Goal: Task Accomplishment & Management: Manage account settings

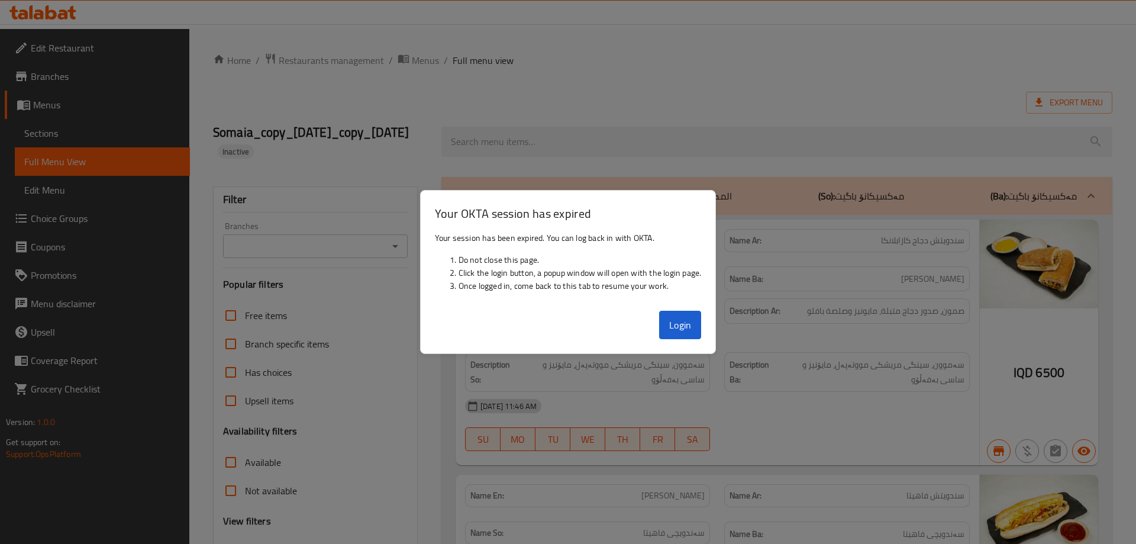
scroll to position [14, 0]
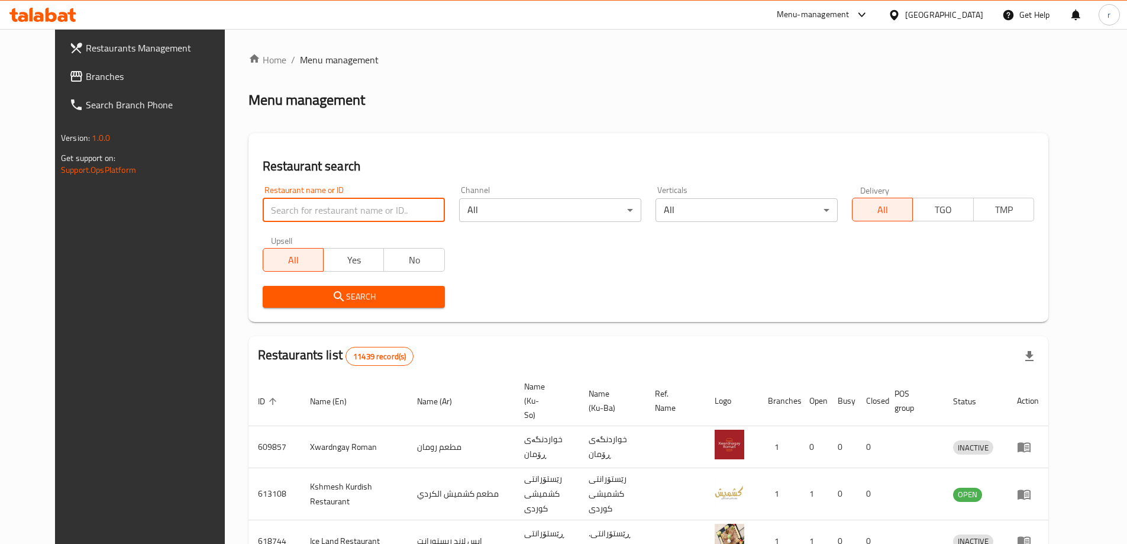
click at [265, 208] on input "search" at bounding box center [354, 210] width 182 height 24
paste input "763541"
type input "763541"
click at [86, 81] on span "Branches" at bounding box center [160, 76] width 148 height 14
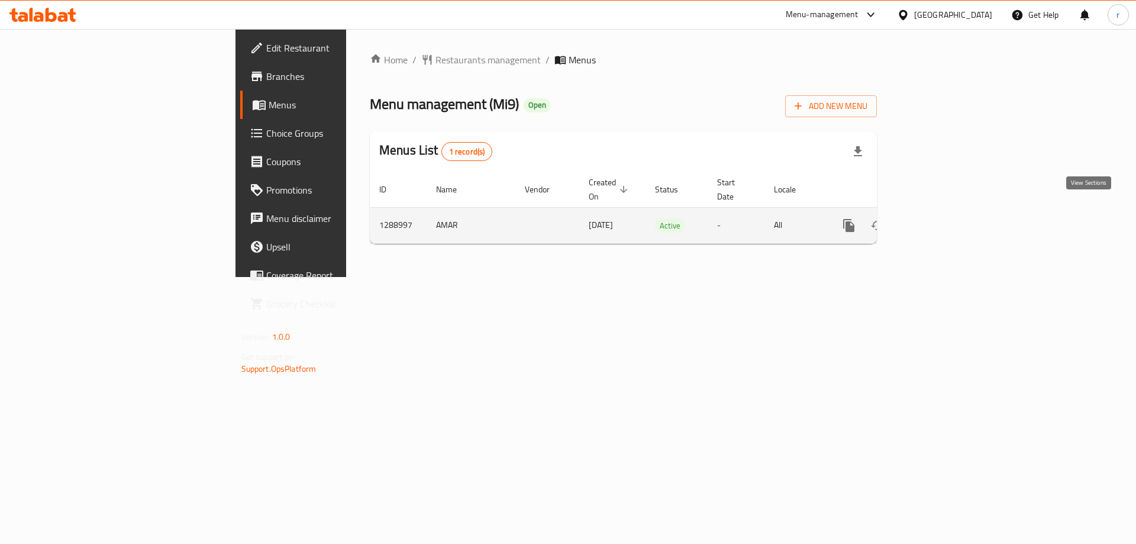
click at [942, 218] on icon "enhanced table" at bounding box center [934, 225] width 14 height 14
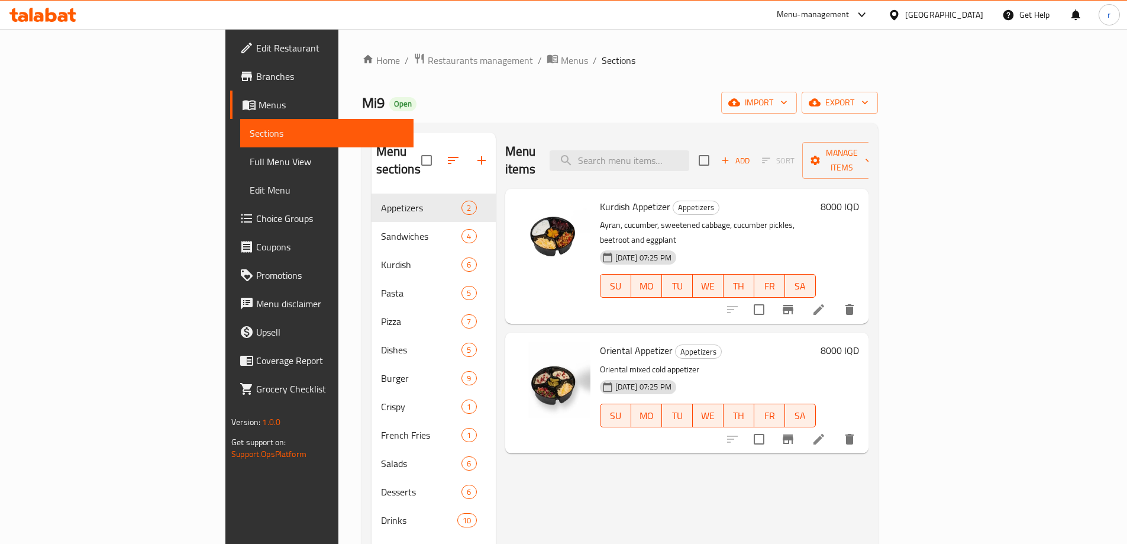
click at [250, 164] on span "Full Menu View" at bounding box center [327, 161] width 154 height 14
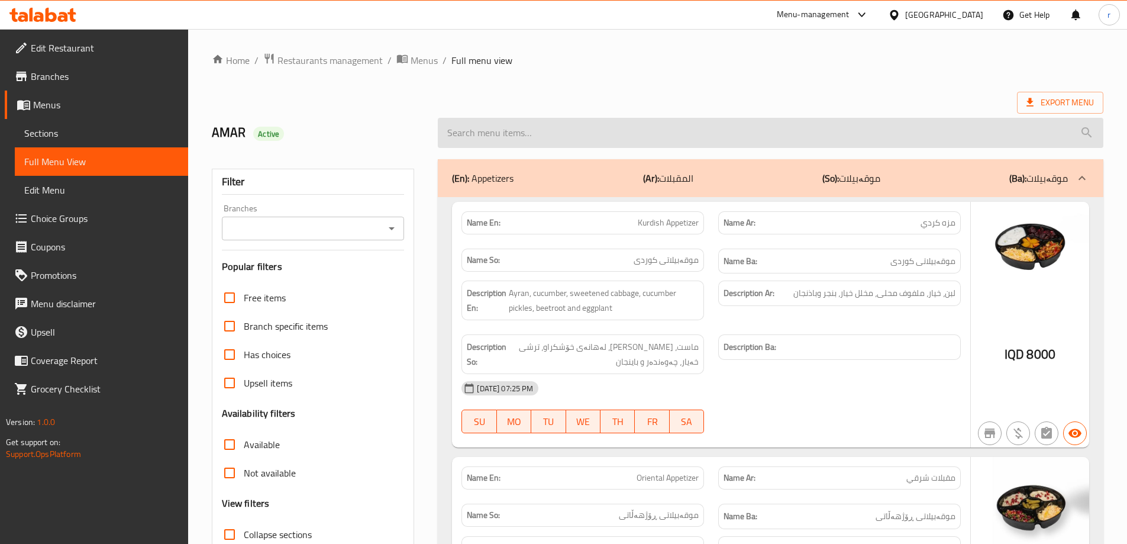
click at [517, 130] on input "search" at bounding box center [771, 133] width 666 height 30
paste input "Kurdish Appetizer"
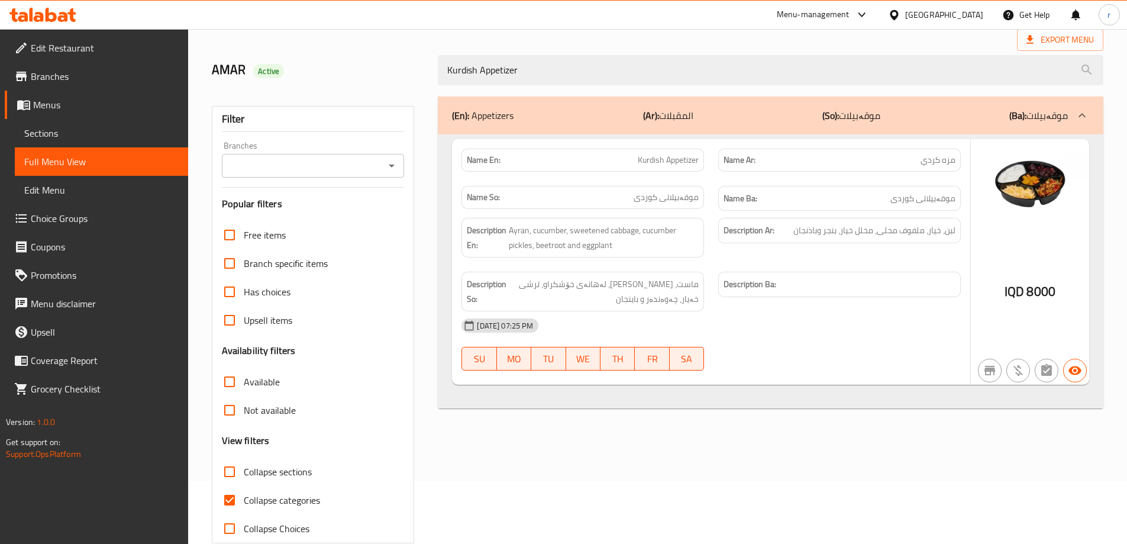
scroll to position [86, 0]
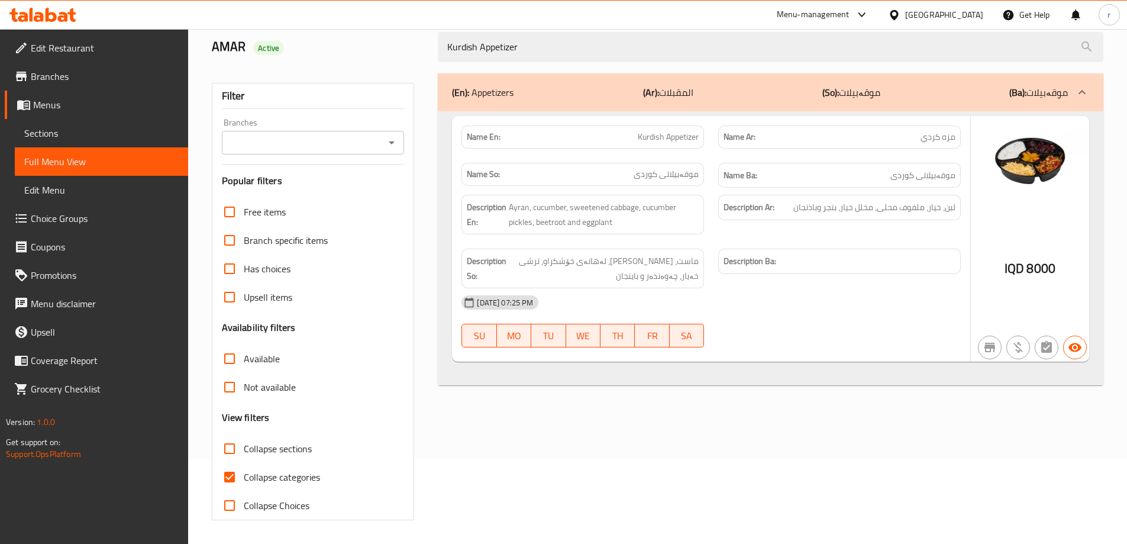
type input "Kurdish Appetizer"
click at [301, 481] on span "Collapse categories" at bounding box center [282, 477] width 76 height 14
click at [244, 481] on input "Collapse categories" at bounding box center [229, 477] width 28 height 28
checkbox input "false"
click at [394, 143] on icon "Open" at bounding box center [392, 143] width 14 height 14
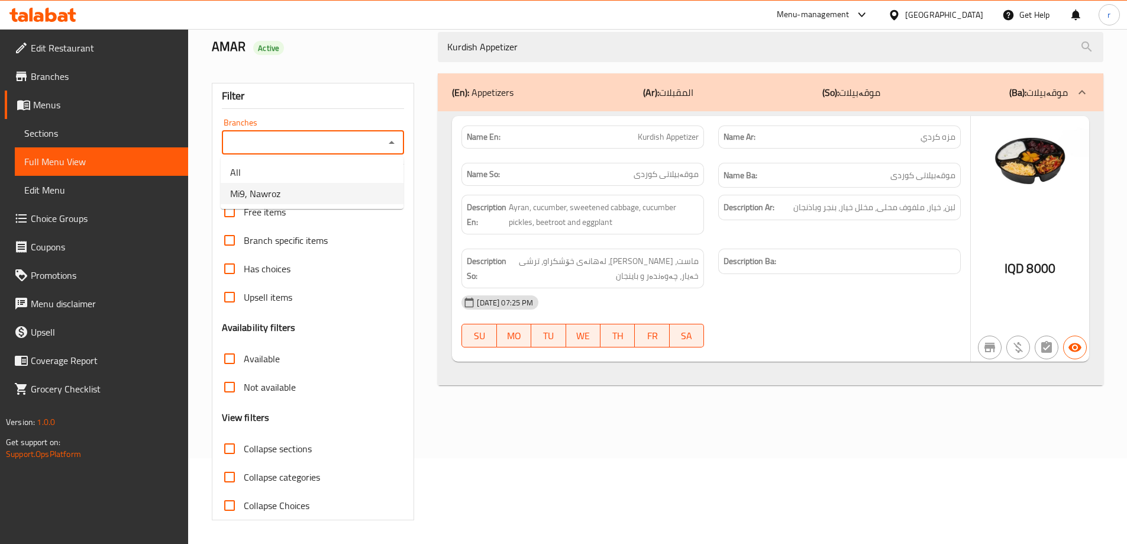
click at [343, 199] on li "Mi9, Nawroz" at bounding box center [312, 193] width 183 height 21
type input "Mi9, Nawroz"
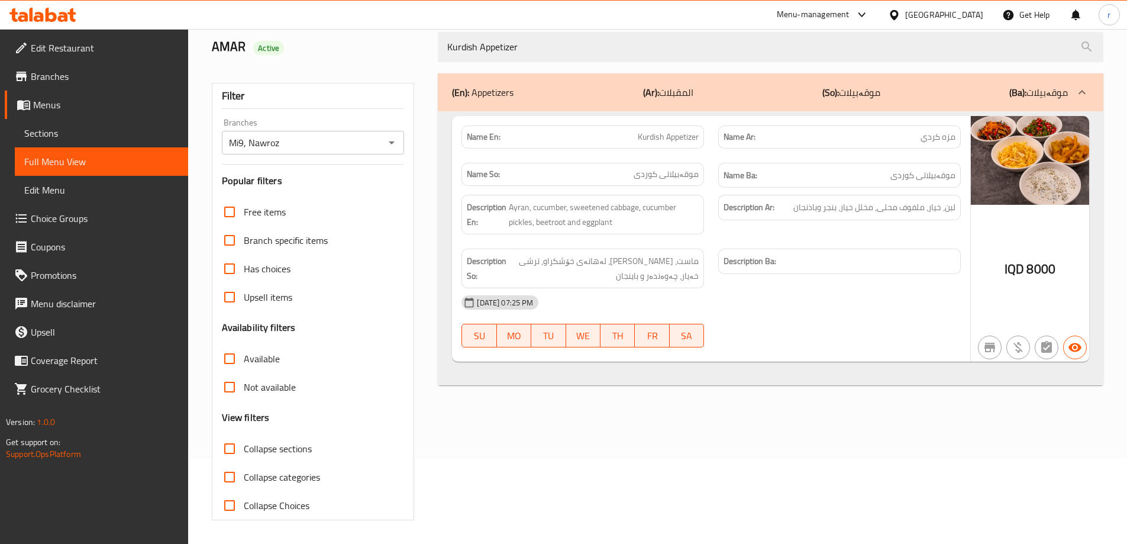
drag, startPoint x: 588, startPoint y: 44, endPoint x: 258, endPoint y: 69, distance: 330.6
click at [258, 69] on div "Home / Restaurants management / Menus / Full menu view Export Menu AMAR Active …" at bounding box center [658, 243] width 892 height 553
paste input "Oriental"
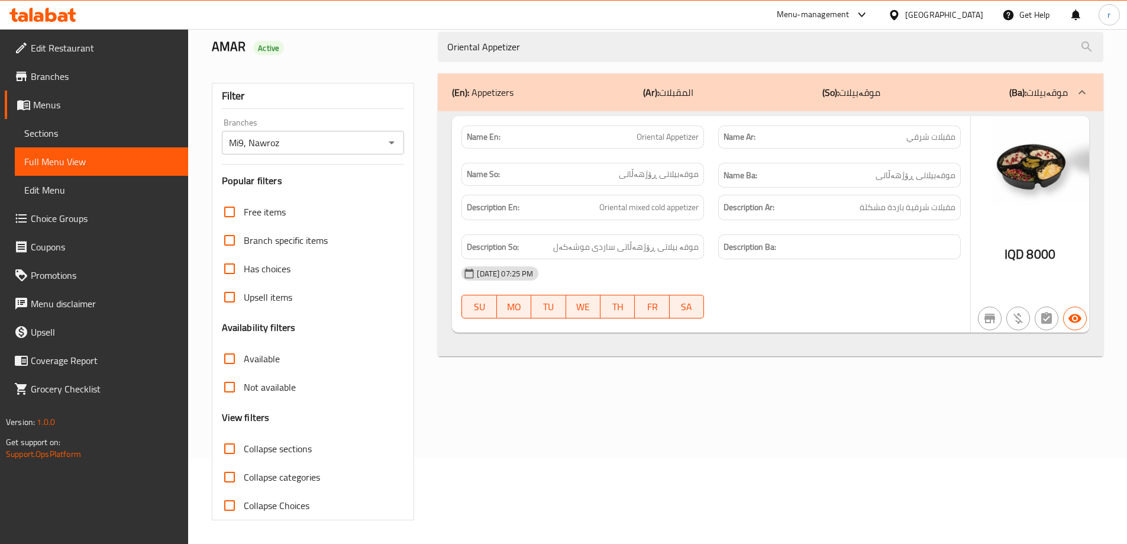
type input "Oriental Appetizer"
click at [392, 143] on icon "Open" at bounding box center [392, 142] width 6 height 3
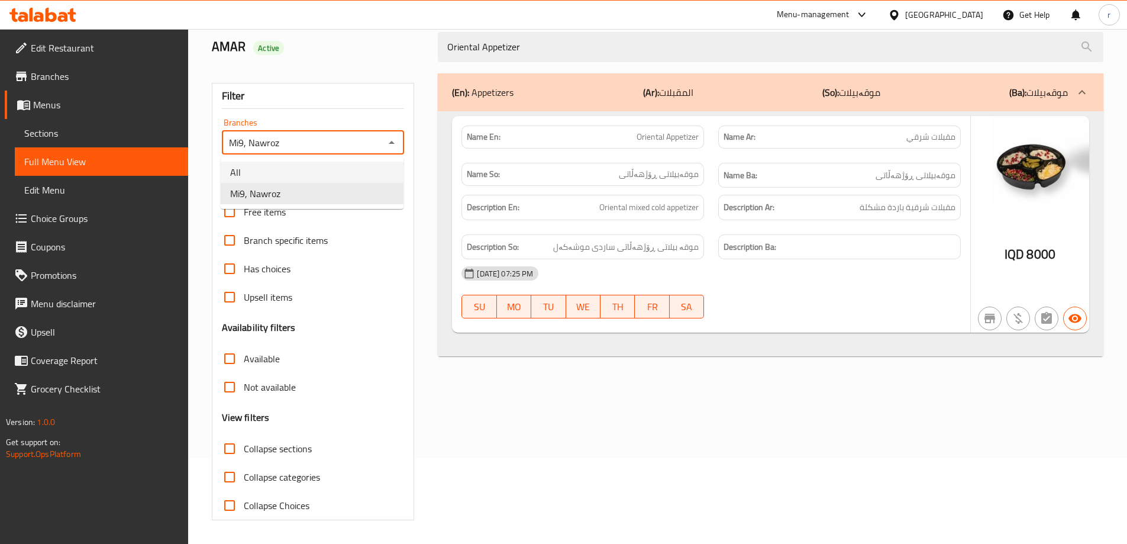
click at [334, 173] on li "All" at bounding box center [312, 172] width 183 height 21
click at [397, 144] on icon "Open" at bounding box center [392, 143] width 14 height 14
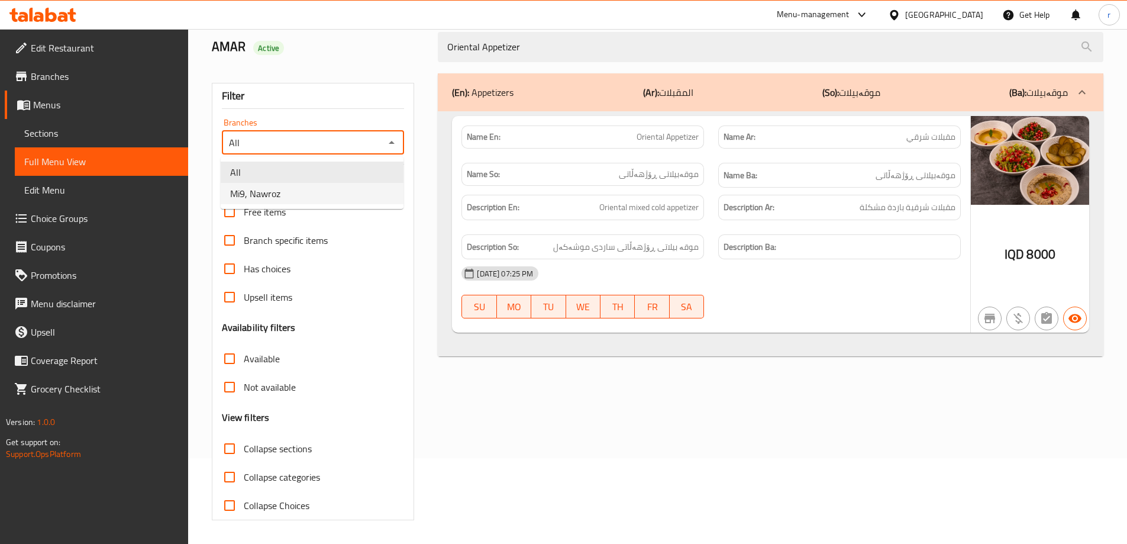
click at [360, 198] on li "Mi9, Nawroz" at bounding box center [312, 193] width 183 height 21
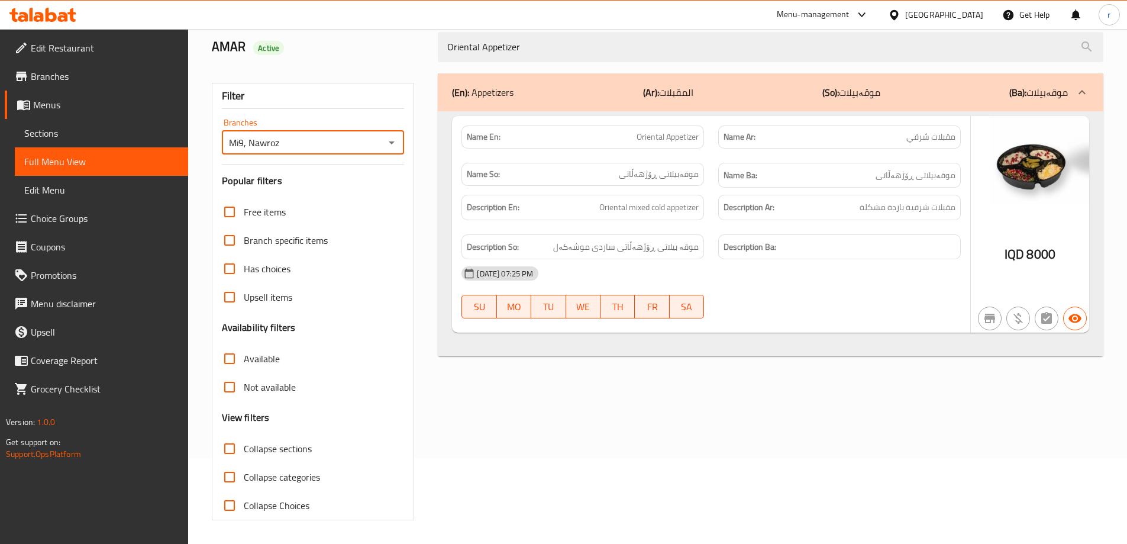
click at [393, 140] on icon "Open" at bounding box center [392, 143] width 14 height 14
click at [364, 173] on li "All" at bounding box center [312, 172] width 183 height 21
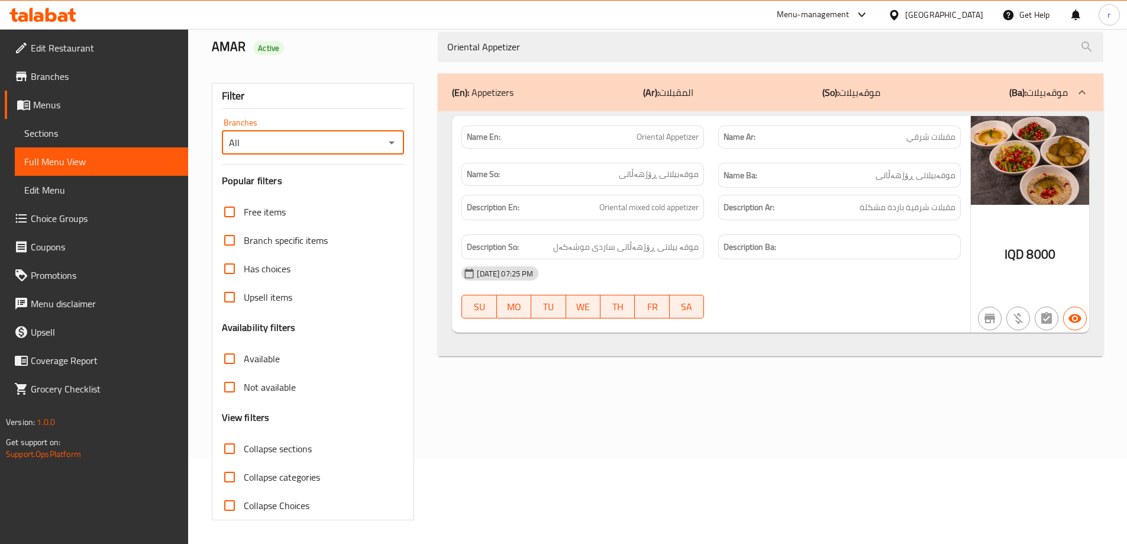
click at [394, 141] on icon "Open" at bounding box center [392, 142] width 6 height 3
click at [365, 192] on li "Mi9, Nawroz" at bounding box center [312, 193] width 183 height 21
type input "Mi9, Nawroz"
click at [85, 135] on span "Sections" at bounding box center [101, 133] width 154 height 14
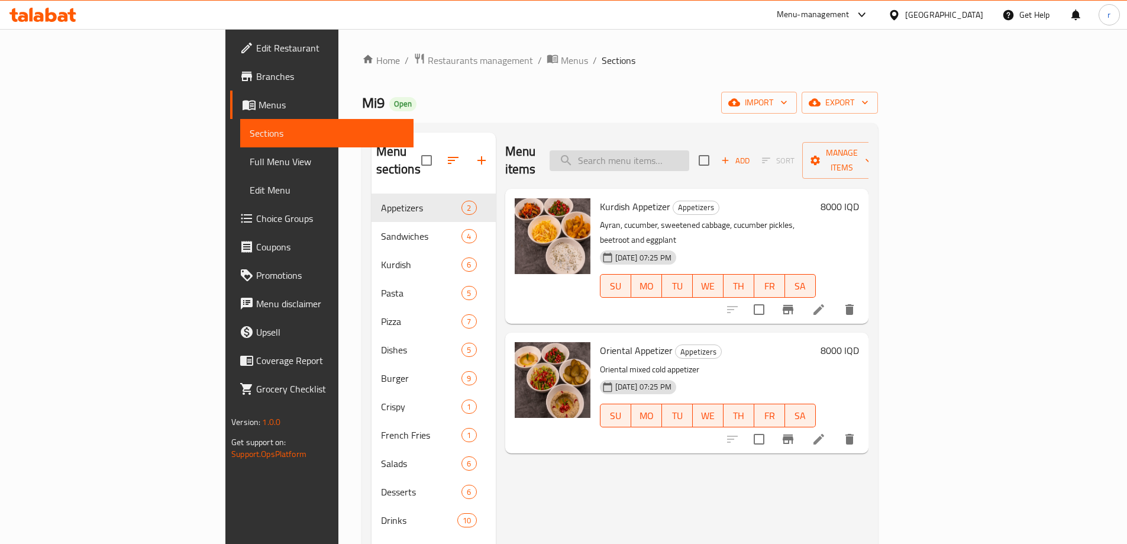
click at [689, 154] on input "search" at bounding box center [620, 160] width 140 height 21
paste input "BBQ Burger With Fries"
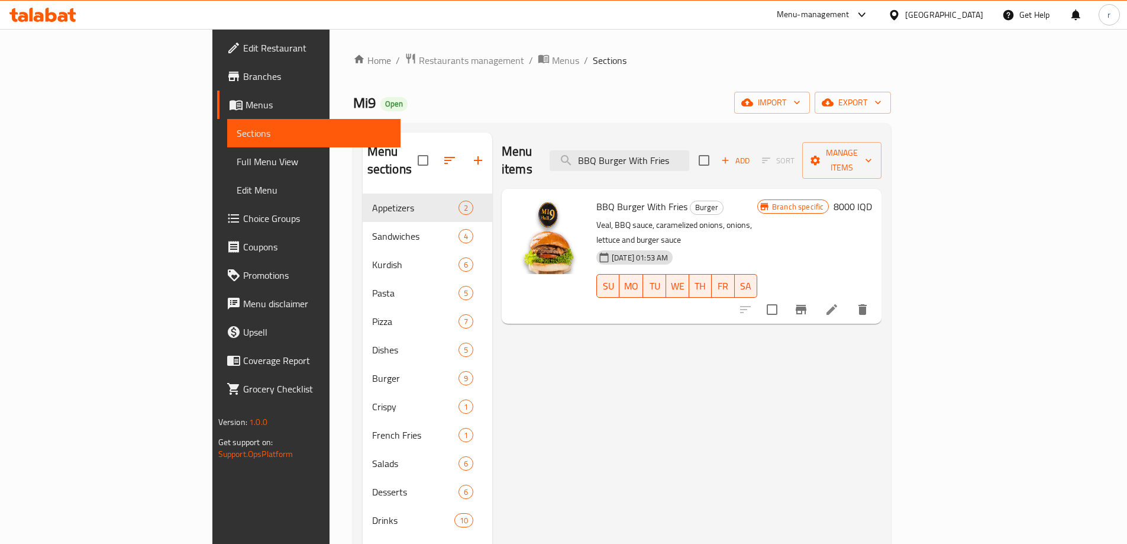
type input "BBQ Burger With Fries"
click at [839, 302] on icon at bounding box center [832, 309] width 14 height 14
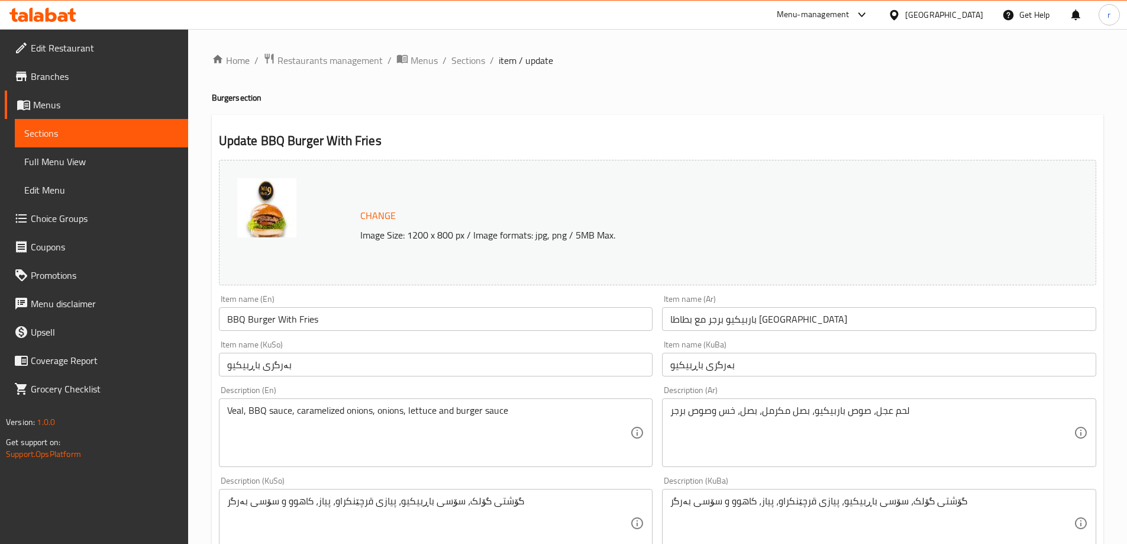
click at [317, 367] on input "بەرگری باڕبیکیو" at bounding box center [436, 365] width 434 height 24
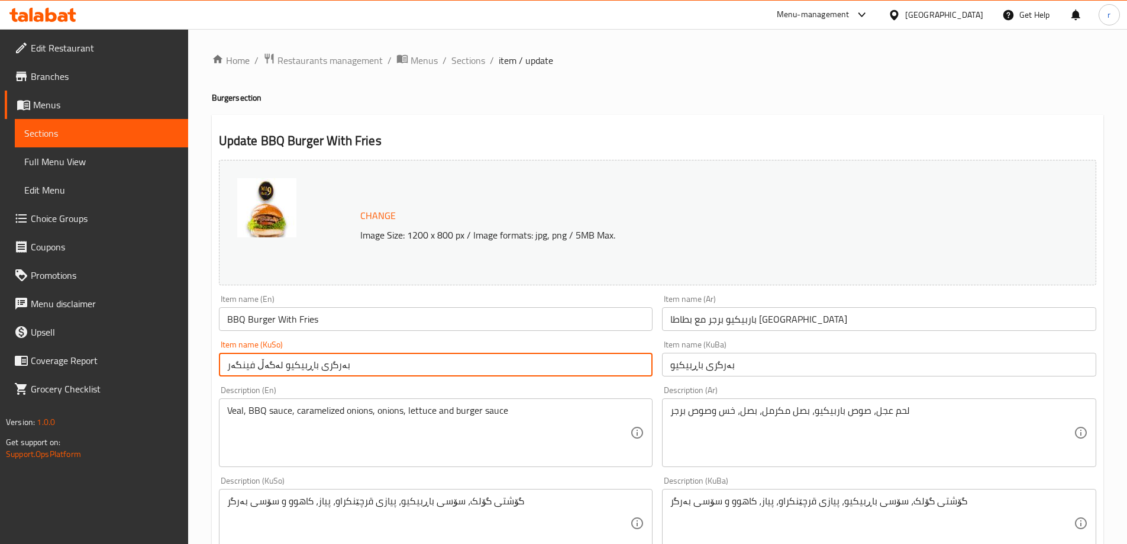
type input "بەرگری باڕبیکیو لەگەڵ فینگەر"
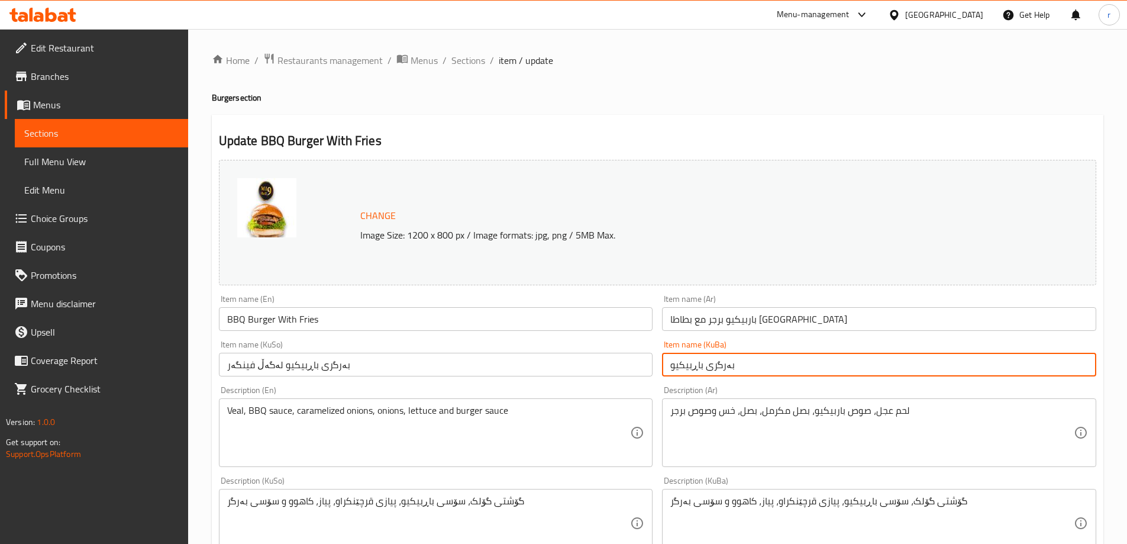
paste input "لەگەڵ فینگەر"
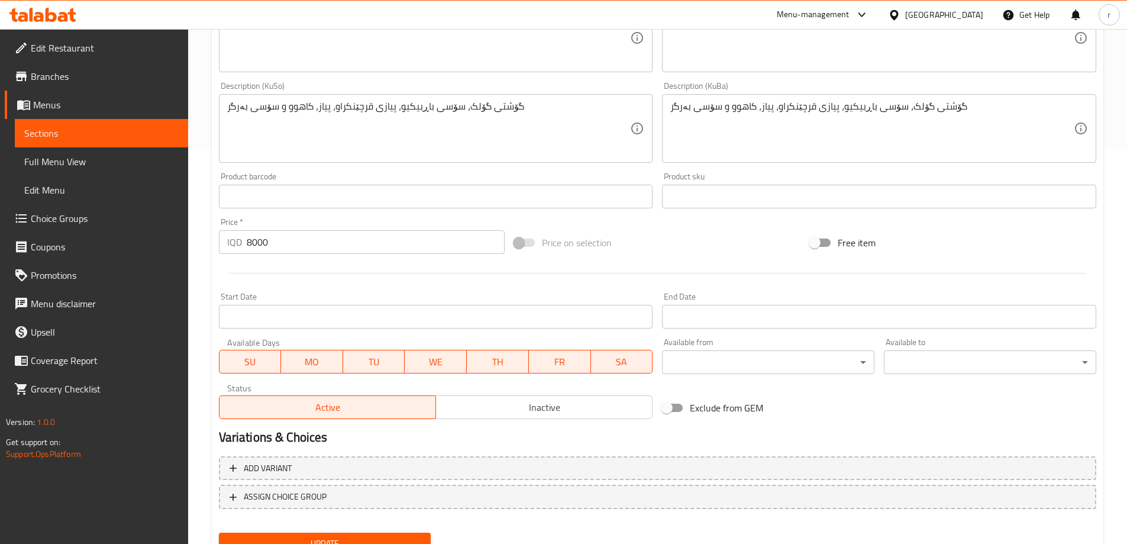
type input "بەرگری باڕبیکیو لەگەڵ فینگەر"
click at [354, 541] on span "Update" at bounding box center [325, 543] width 194 height 15
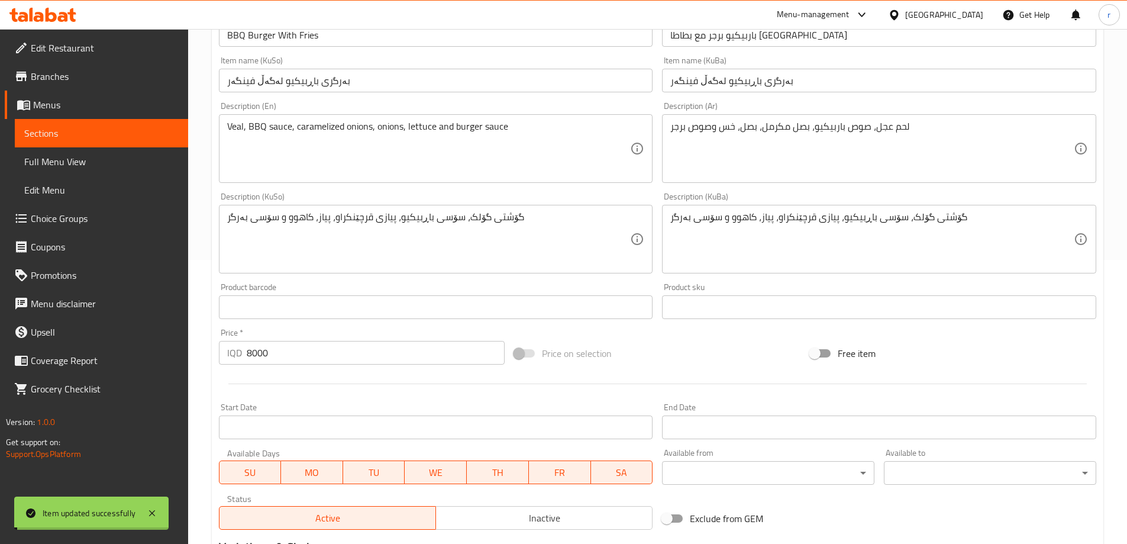
scroll to position [0, 0]
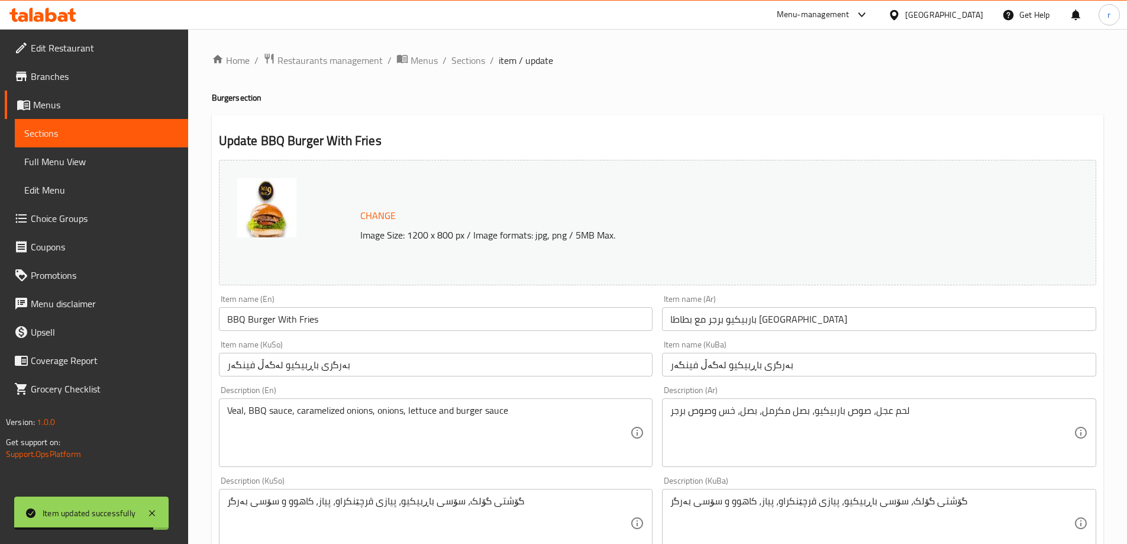
click at [81, 150] on link "Full Menu View" at bounding box center [101, 161] width 173 height 28
click at [85, 161] on span "Full Menu View" at bounding box center [101, 161] width 154 height 14
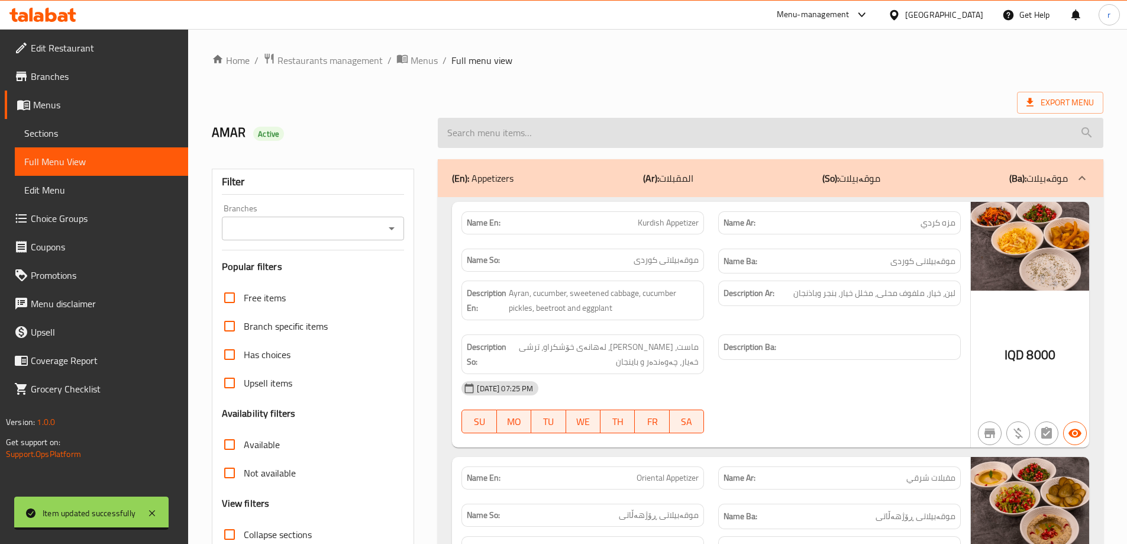
click at [482, 135] on input "search" at bounding box center [771, 133] width 666 height 30
paste input "BBQ Burger With Fries"
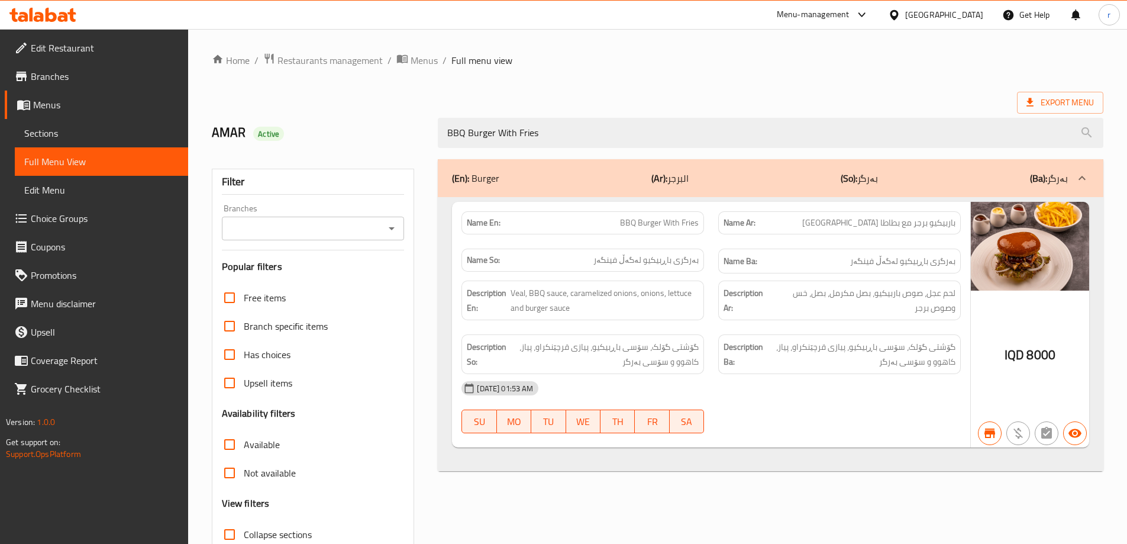
type input "BBQ Burger With Fries"
click at [324, 228] on input "Branches" at bounding box center [303, 228] width 156 height 17
click at [318, 278] on li "Mi9, Nawroz" at bounding box center [312, 279] width 183 height 21
type input "Mi9, Nawroz"
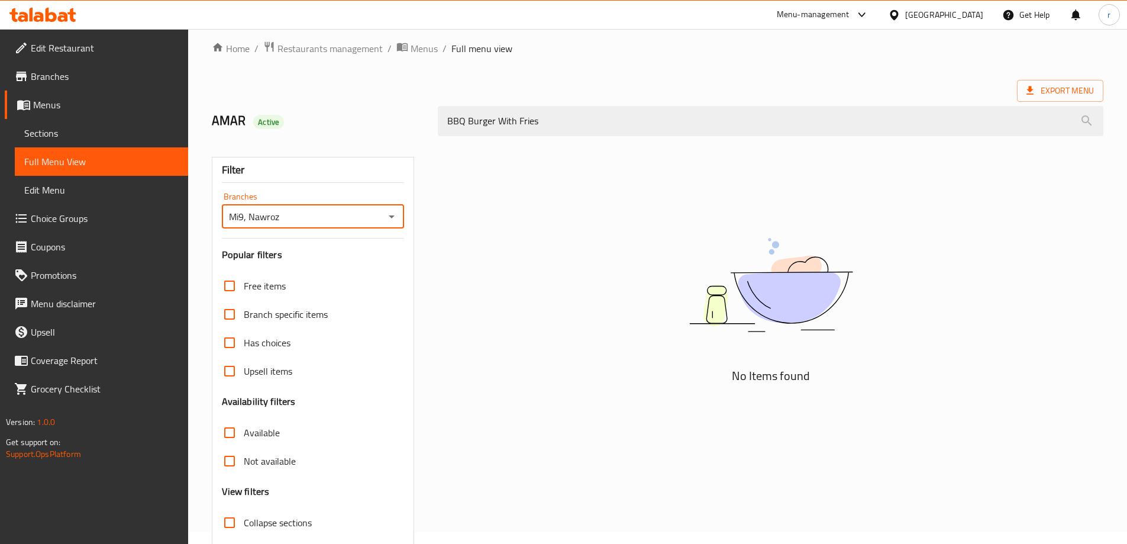
scroll to position [86, 0]
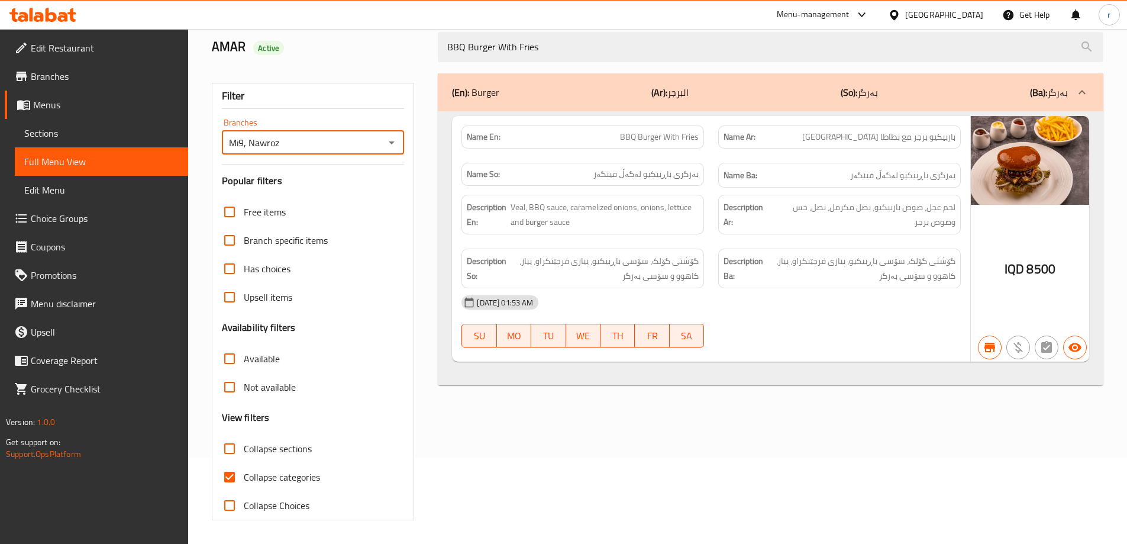
click at [294, 474] on span "Collapse categories" at bounding box center [282, 477] width 76 height 14
click at [244, 474] on input "Collapse categories" at bounding box center [229, 477] width 28 height 28
checkbox input "false"
click at [83, 130] on span "Sections" at bounding box center [101, 133] width 154 height 14
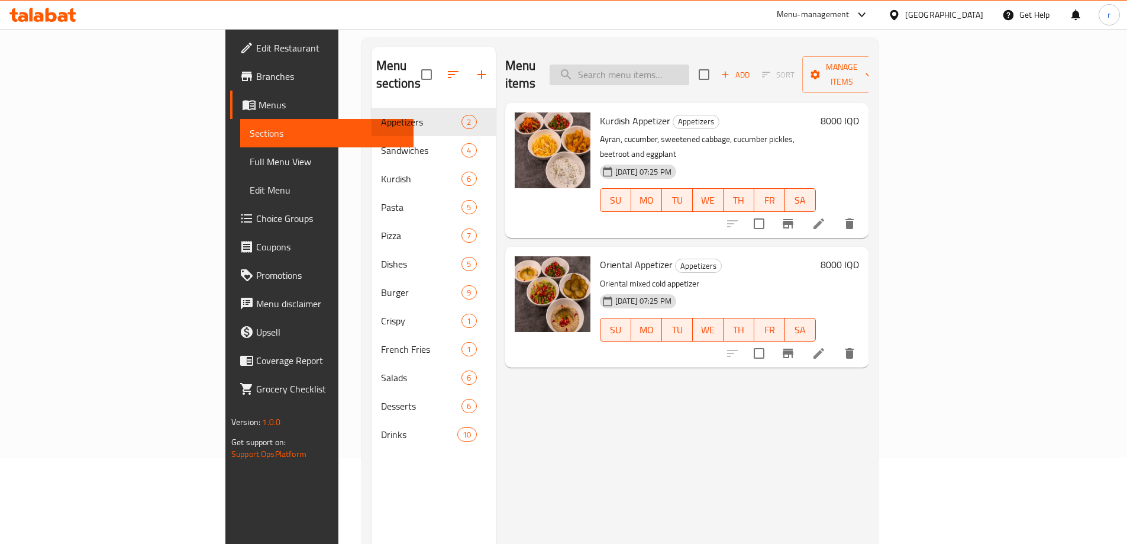
click at [689, 66] on input "search" at bounding box center [620, 75] width 140 height 21
paste input "Beef Burger With Fries"
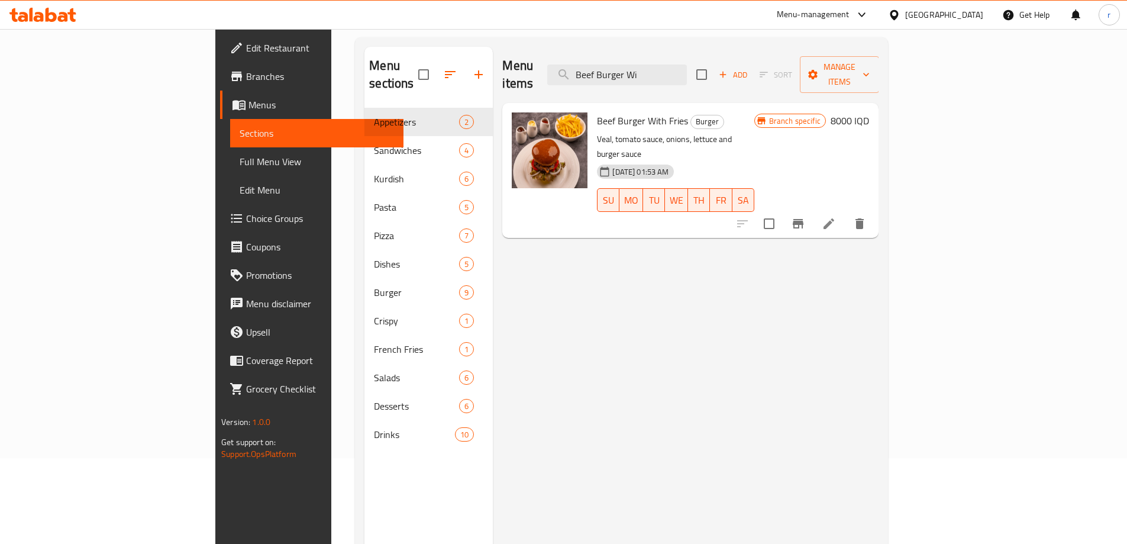
type input "Beef Burger Wi"
click at [836, 217] on icon at bounding box center [829, 224] width 14 height 14
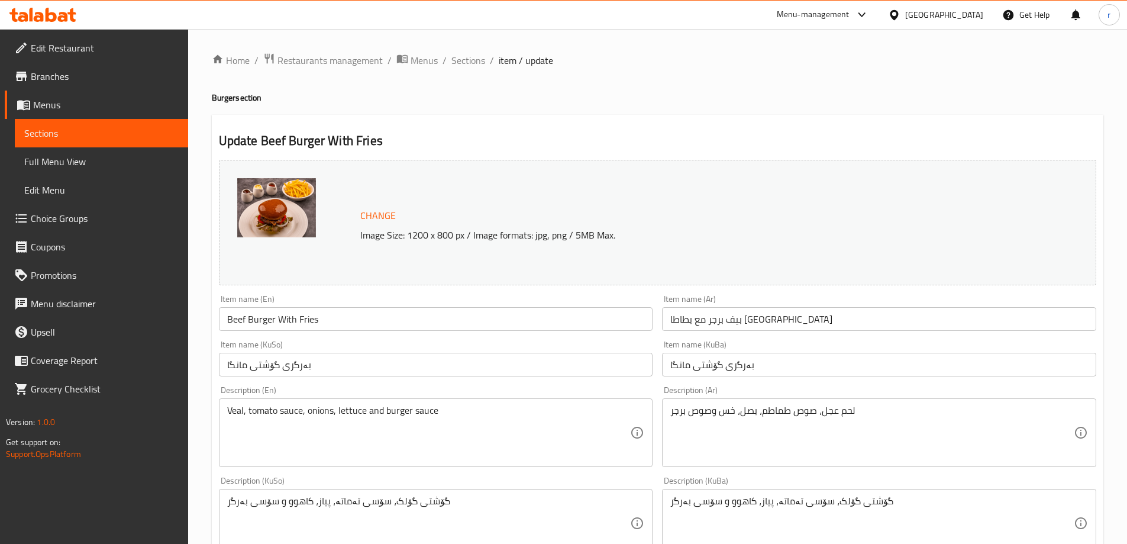
click at [395, 363] on input "بەرگری گۆشتی مانگا" at bounding box center [436, 365] width 434 height 24
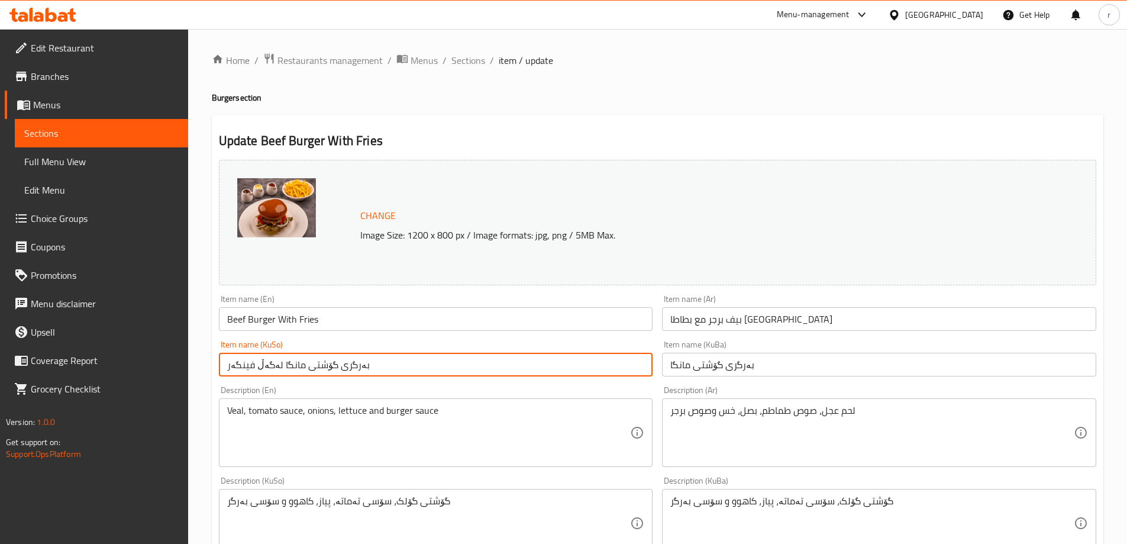
drag, startPoint x: 483, startPoint y: 367, endPoint x: 138, endPoint y: 386, distance: 346.1
click at [138, 386] on div "Edit Restaurant Branches Menus Sections Full Menu View Edit Menu Choice Groups …" at bounding box center [563, 509] width 1127 height 960
type input "بەرگری گۆشتی مانگا لەگەڵ فینگەر"
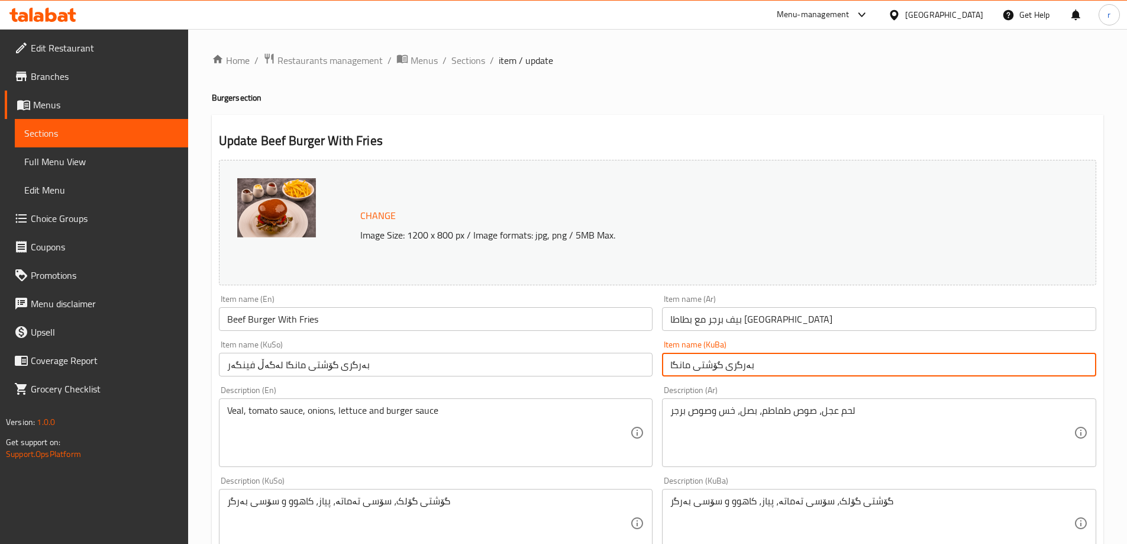
drag, startPoint x: 793, startPoint y: 362, endPoint x: 626, endPoint y: 384, distance: 169.0
click at [626, 384] on div "Change Image Size: 1200 x 800 px / Image formats: jpg, png / 5MB Max. Item name…" at bounding box center [657, 486] width 887 height 663
paste input "لەگەڵ فینگەر"
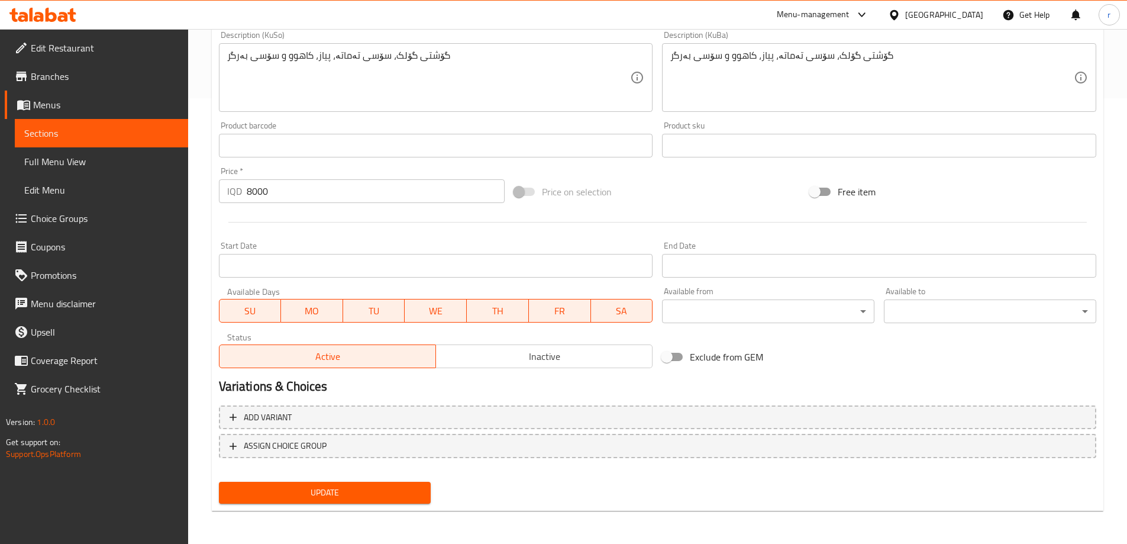
type input "بەرگری گۆشتی مانگا لەگەڵ فینگەر"
click at [340, 498] on span "Update" at bounding box center [325, 492] width 194 height 15
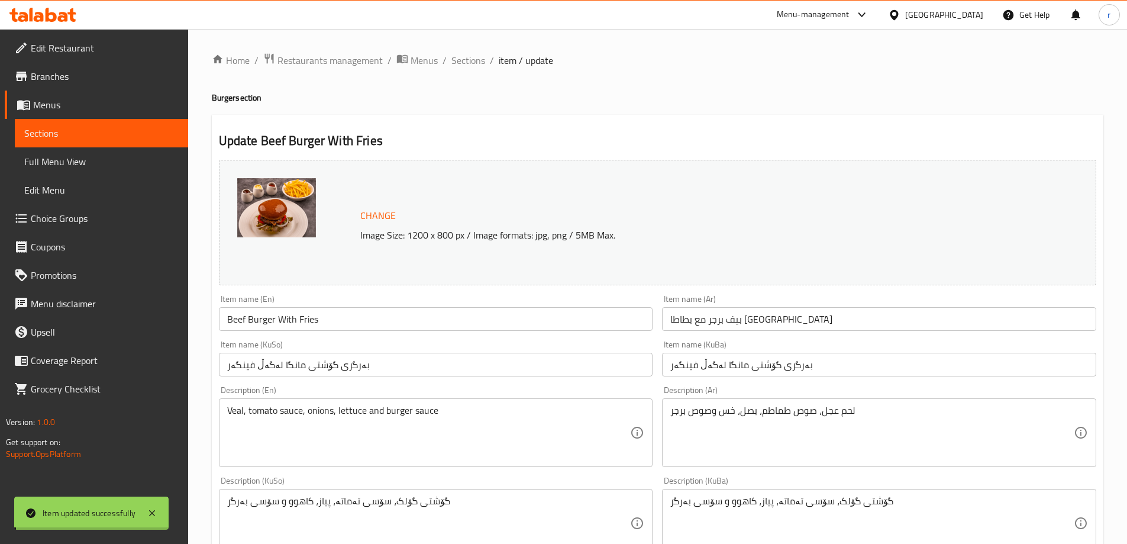
click at [265, 320] on div "Home / Restaurants management / Menus / Sections / item / update Burger section…" at bounding box center [658, 509] width 892 height 913
click at [265, 320] on input "Beef Burger With Fries" at bounding box center [436, 319] width 434 height 24
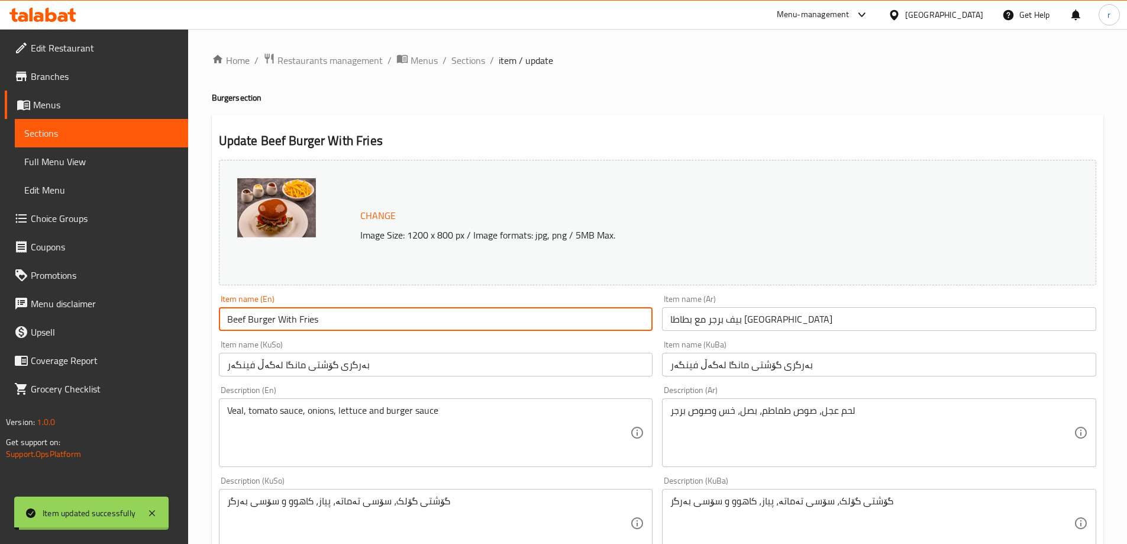
click at [265, 320] on input "Beef Burger With Fries" at bounding box center [436, 319] width 434 height 24
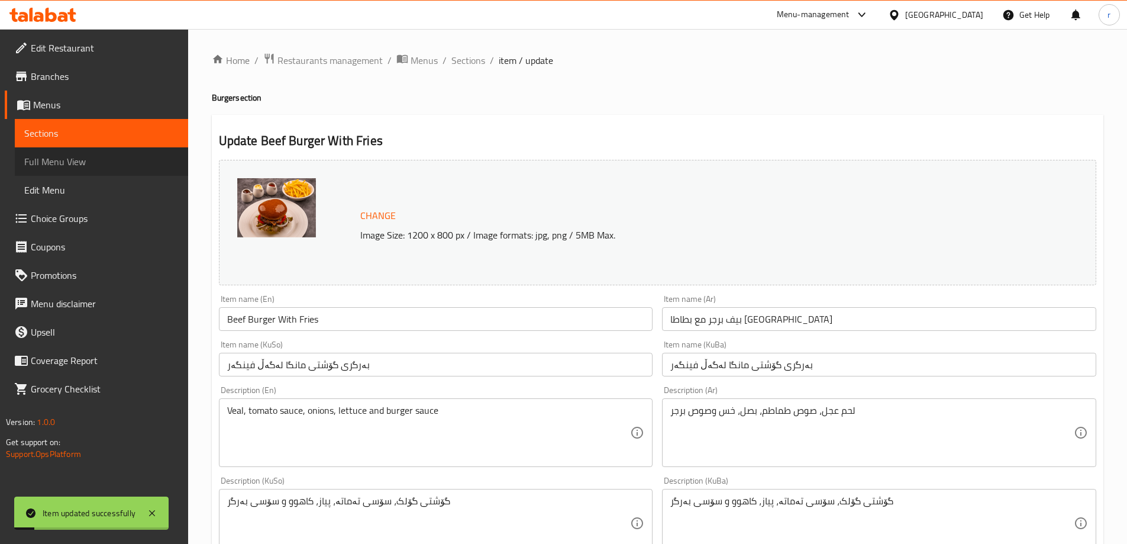
click at [85, 166] on span "Full Menu View" at bounding box center [101, 161] width 154 height 14
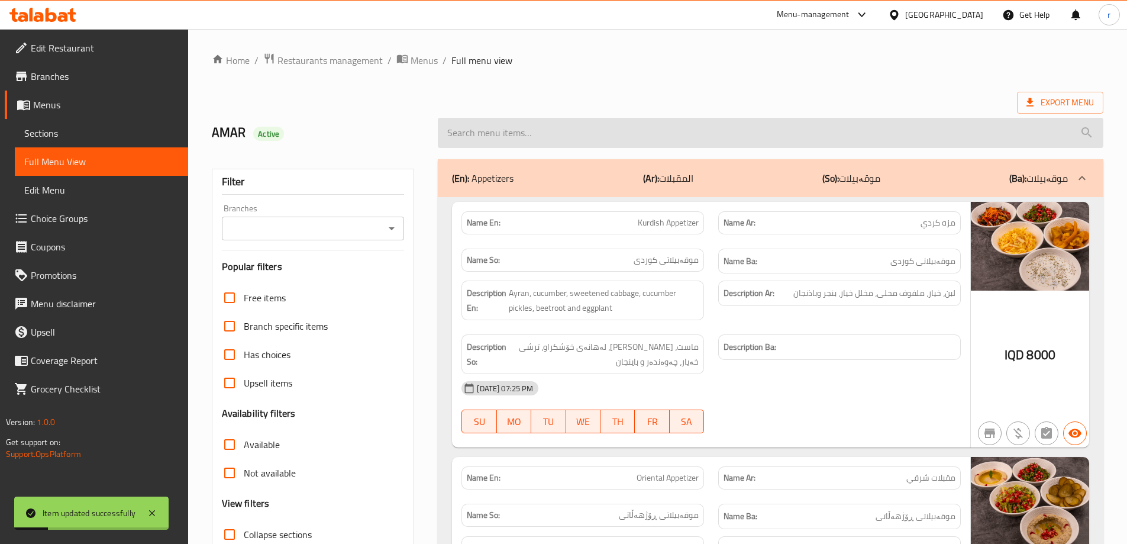
click at [527, 131] on input "search" at bounding box center [771, 133] width 666 height 30
paste input "Beef Burger With Fries"
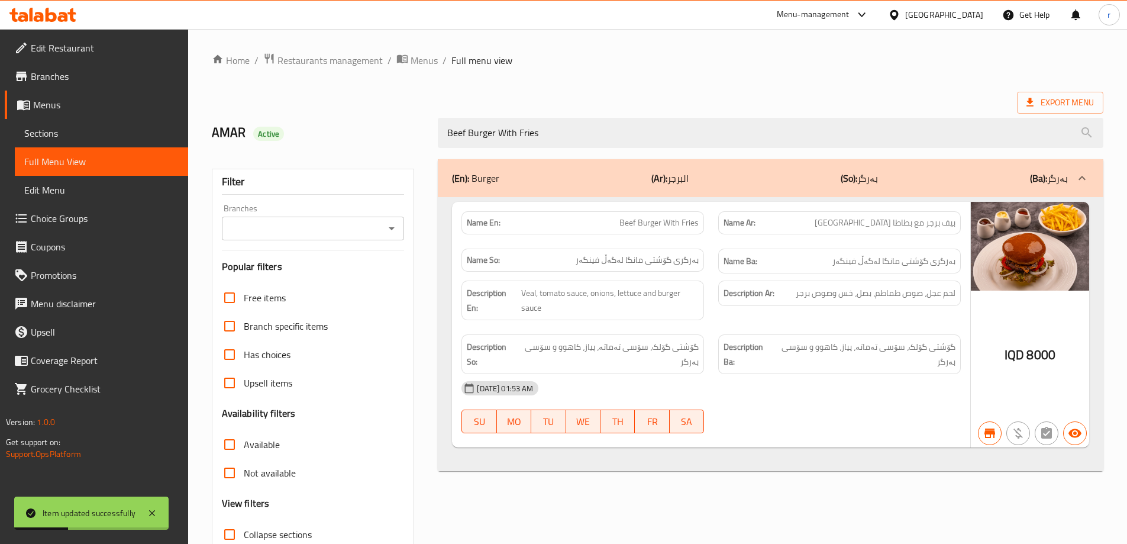
type input "Beef Burger With Fries"
click at [337, 230] on input "Branches" at bounding box center [303, 228] width 156 height 17
click at [301, 285] on li "Mi9, Nawroz" at bounding box center [312, 279] width 183 height 21
type input "Mi9, Nawroz"
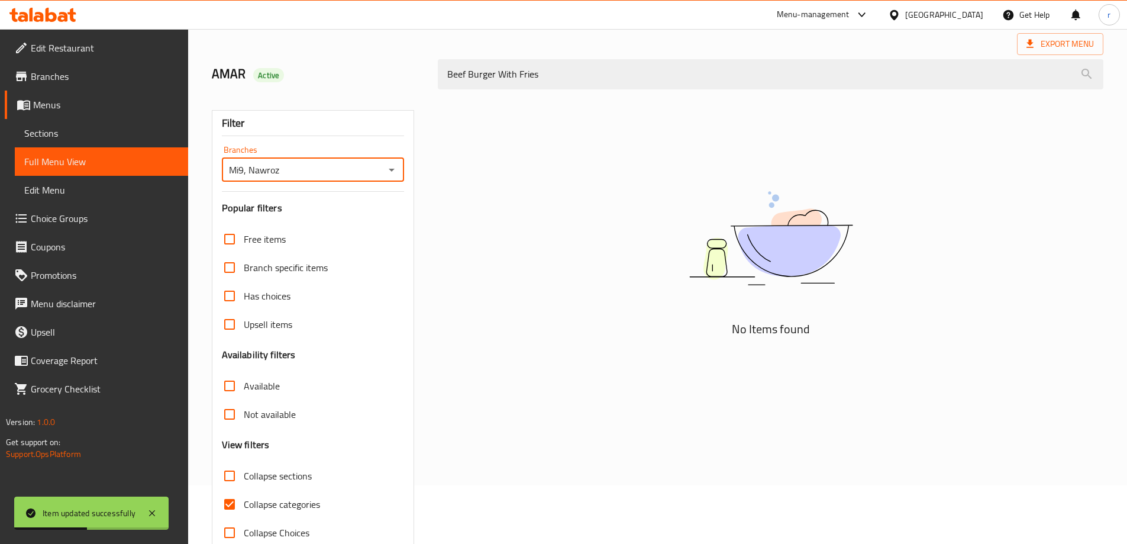
scroll to position [86, 0]
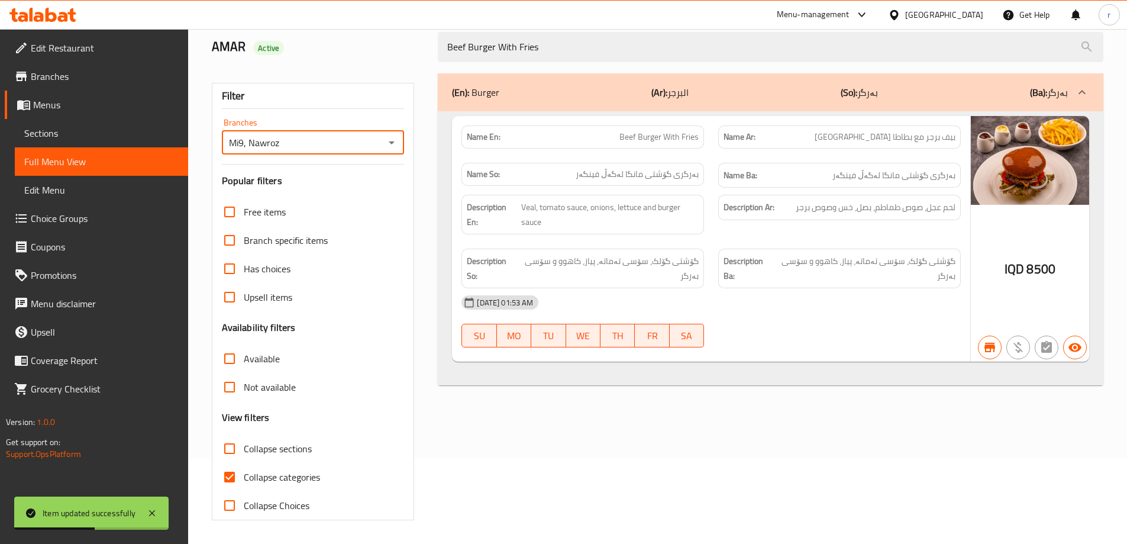
click at [263, 479] on span "Collapse categories" at bounding box center [282, 477] width 76 height 14
click at [244, 479] on input "Collapse categories" at bounding box center [229, 477] width 28 height 28
checkbox input "false"
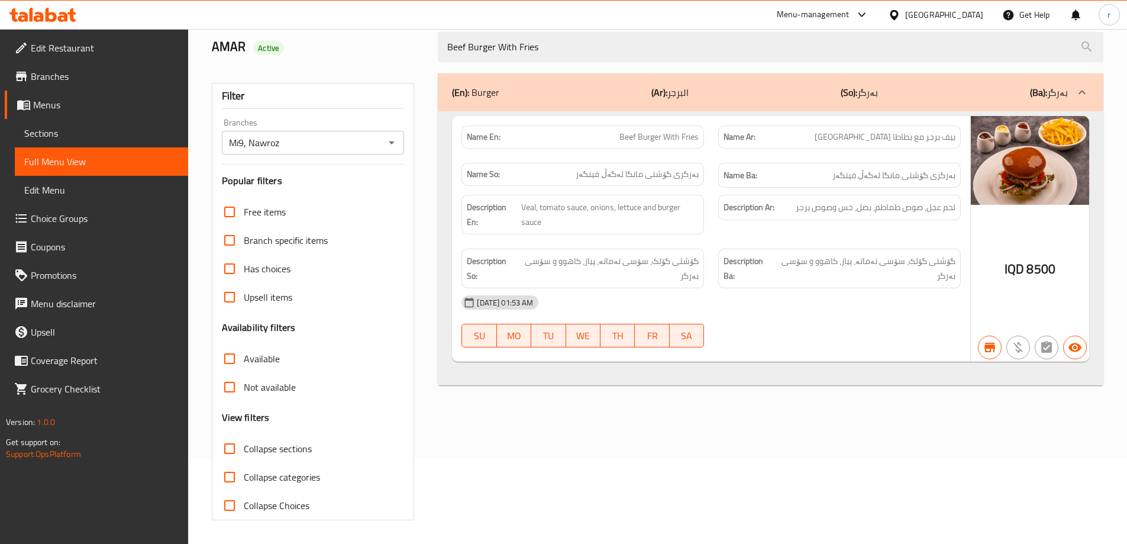
click at [53, 12] on icon at bounding box center [42, 15] width 67 height 14
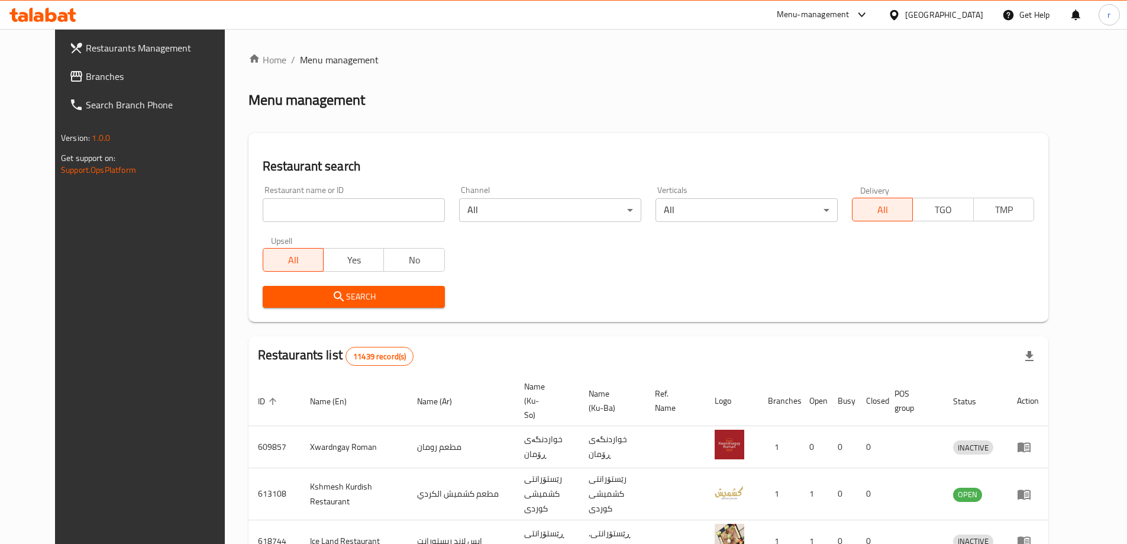
click at [86, 83] on span "Branches" at bounding box center [160, 76] width 148 height 14
click at [75, 77] on span "Branches" at bounding box center [154, 76] width 159 height 14
